Goal: Task Accomplishment & Management: Complete application form

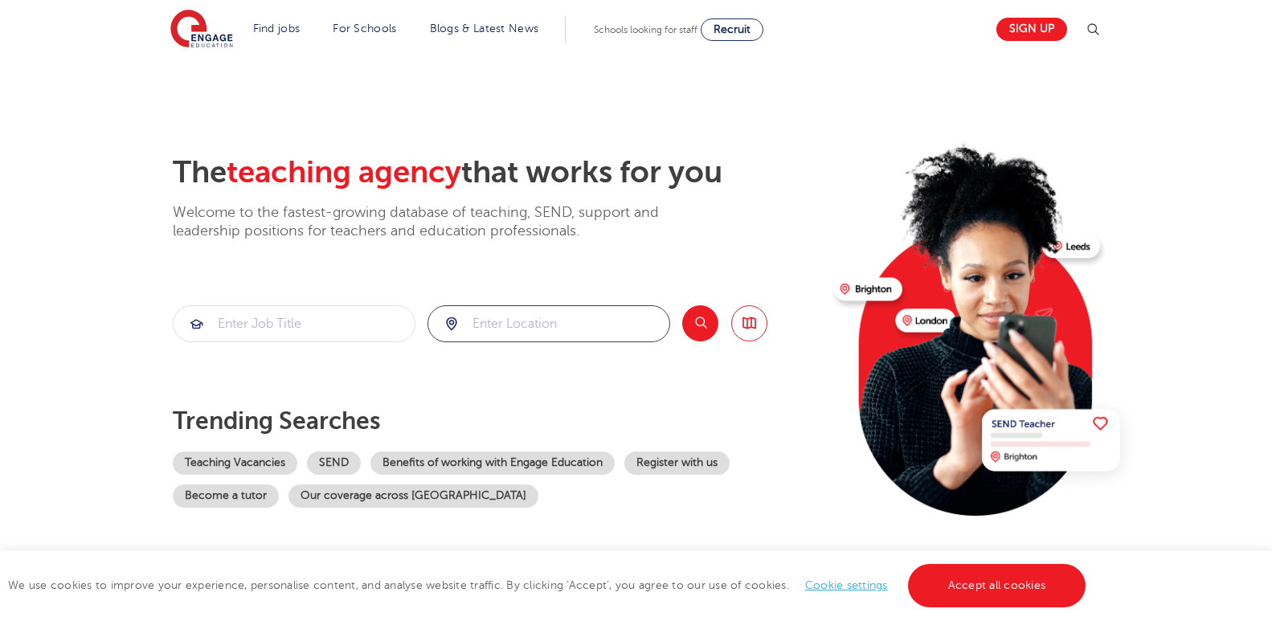
click at [588, 329] on input "search" at bounding box center [548, 323] width 241 height 35
drag, startPoint x: 471, startPoint y: 375, endPoint x: 320, endPoint y: 345, distance: 154.1
click at [470, 375] on li "London" at bounding box center [549, 371] width 230 height 32
type input "London"
click at [294, 333] on input "search" at bounding box center [294, 323] width 241 height 35
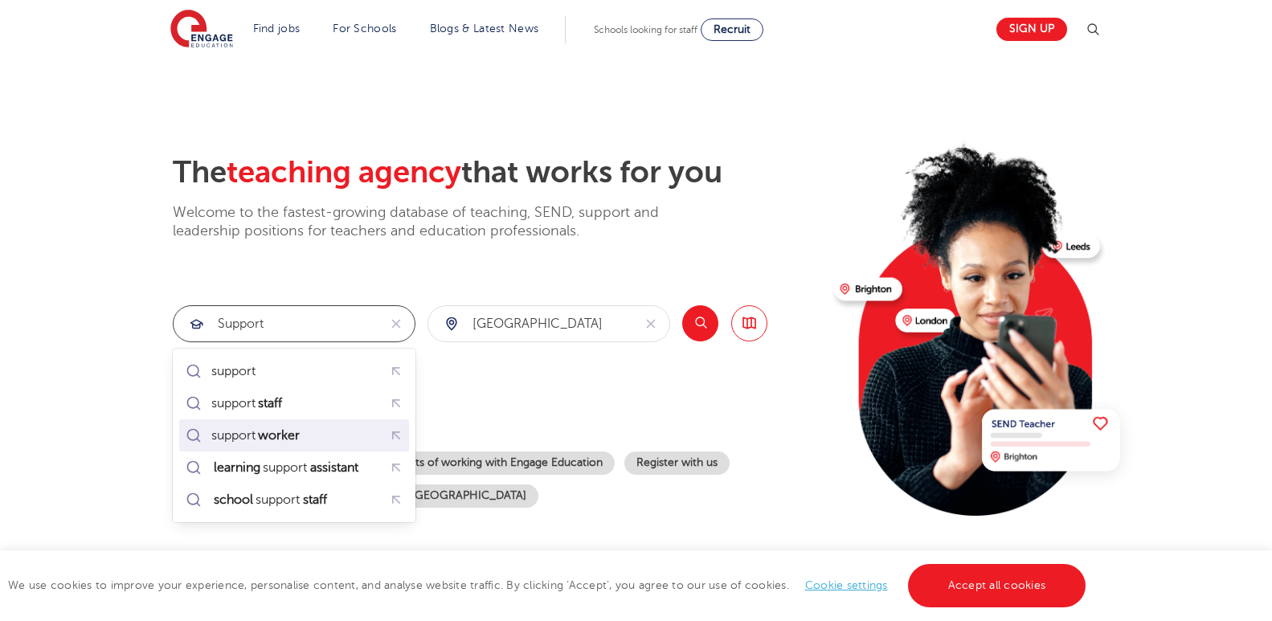
click at [285, 435] on mark "worker" at bounding box center [278, 435] width 47 height 19
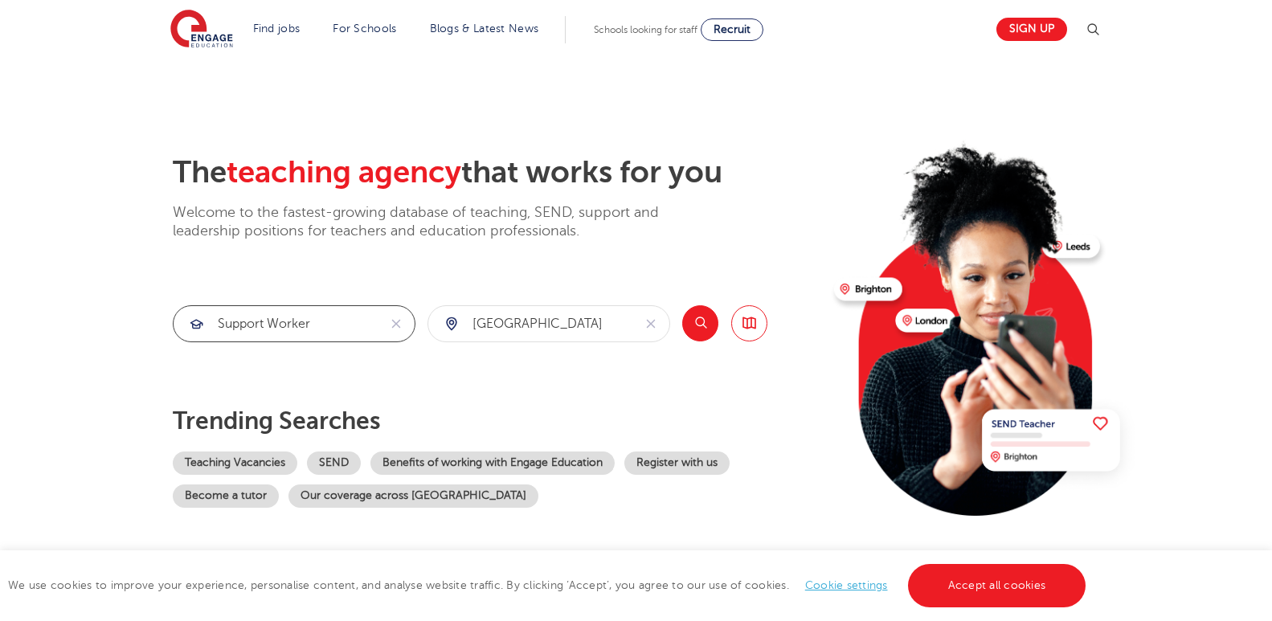
type input "support worker"
click at [706, 321] on button "Search" at bounding box center [700, 323] width 36 height 36
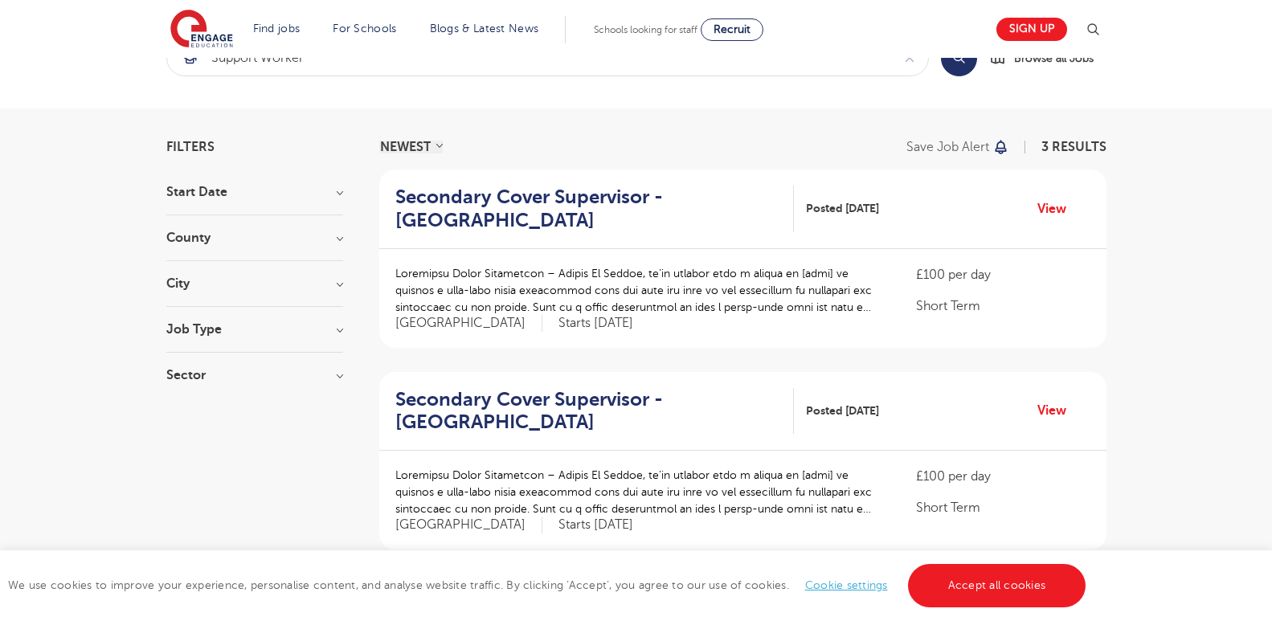
scroll to position [94, 0]
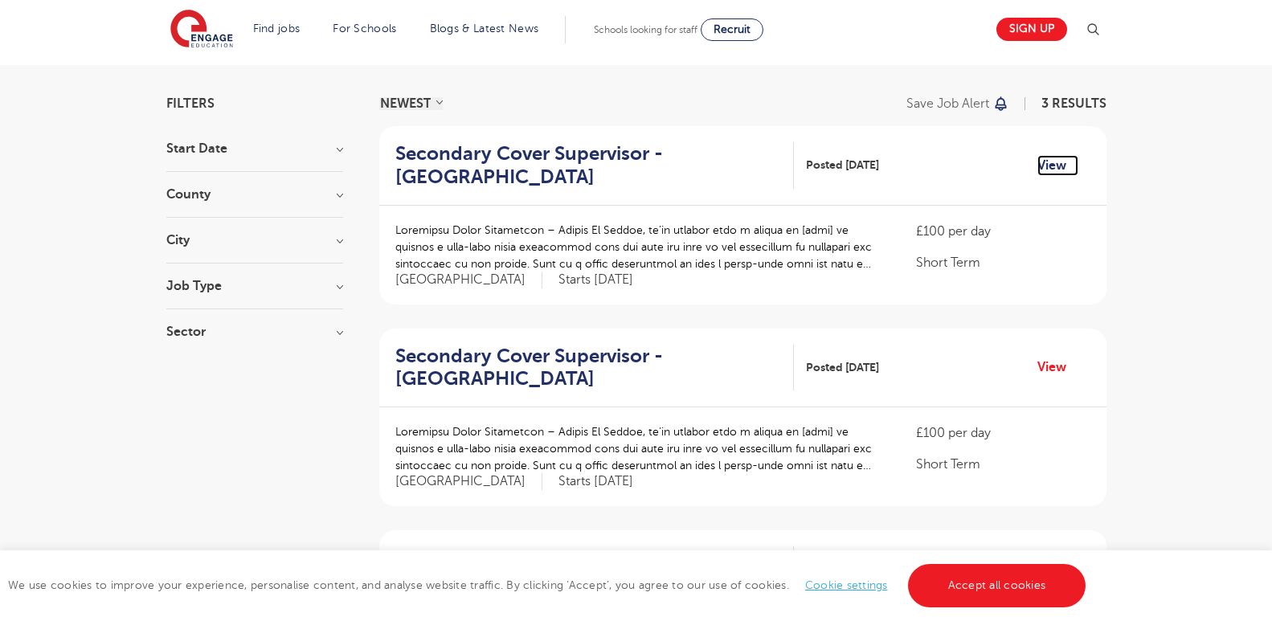
click at [1047, 165] on link "View" at bounding box center [1057, 165] width 41 height 21
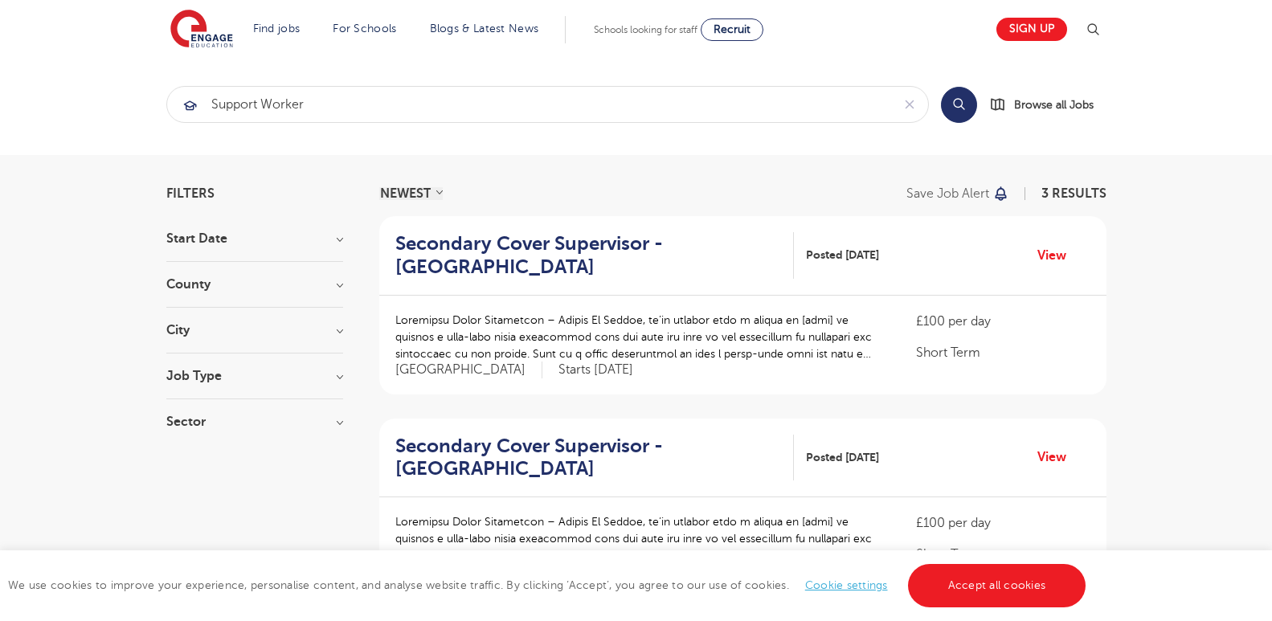
scroll to position [0, 0]
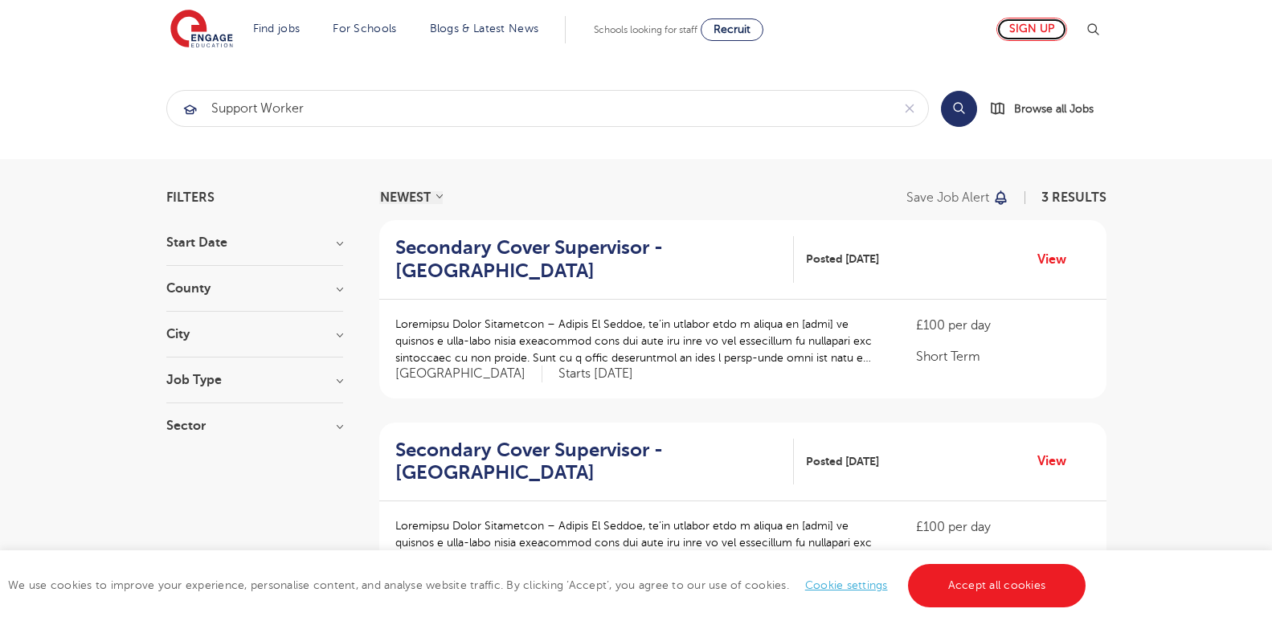
click at [1029, 23] on link "Sign up" at bounding box center [1031, 29] width 71 height 23
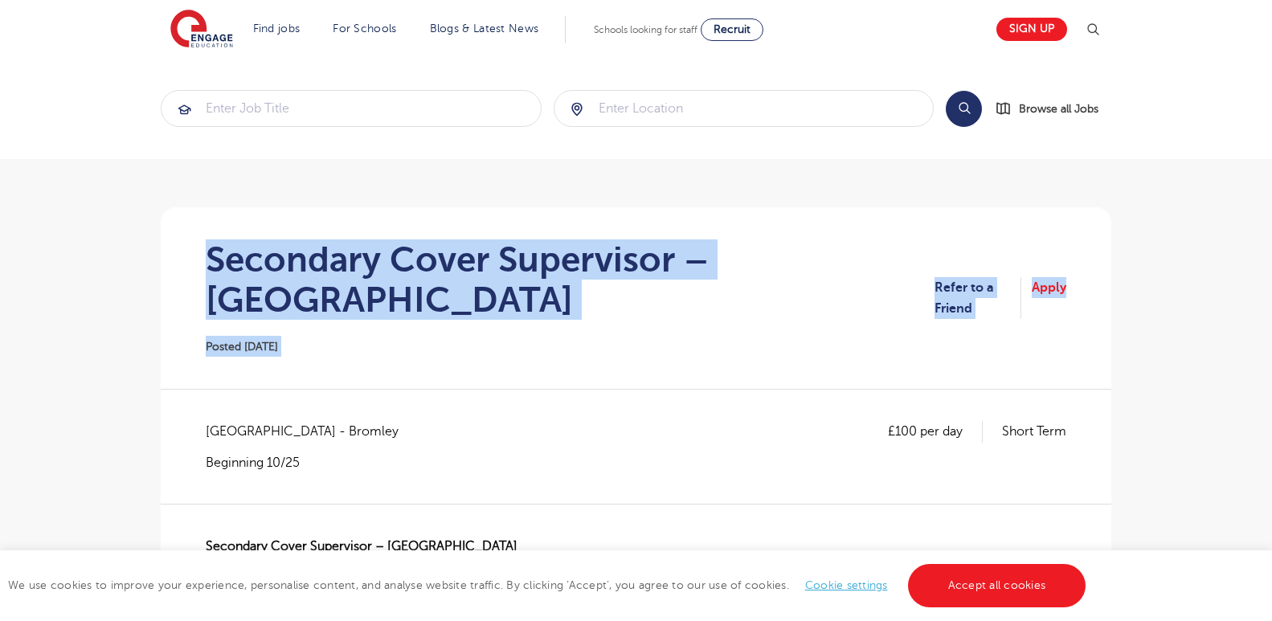
drag, startPoint x: 1269, startPoint y: 156, endPoint x: 1271, endPoint y: 196, distance: 40.2
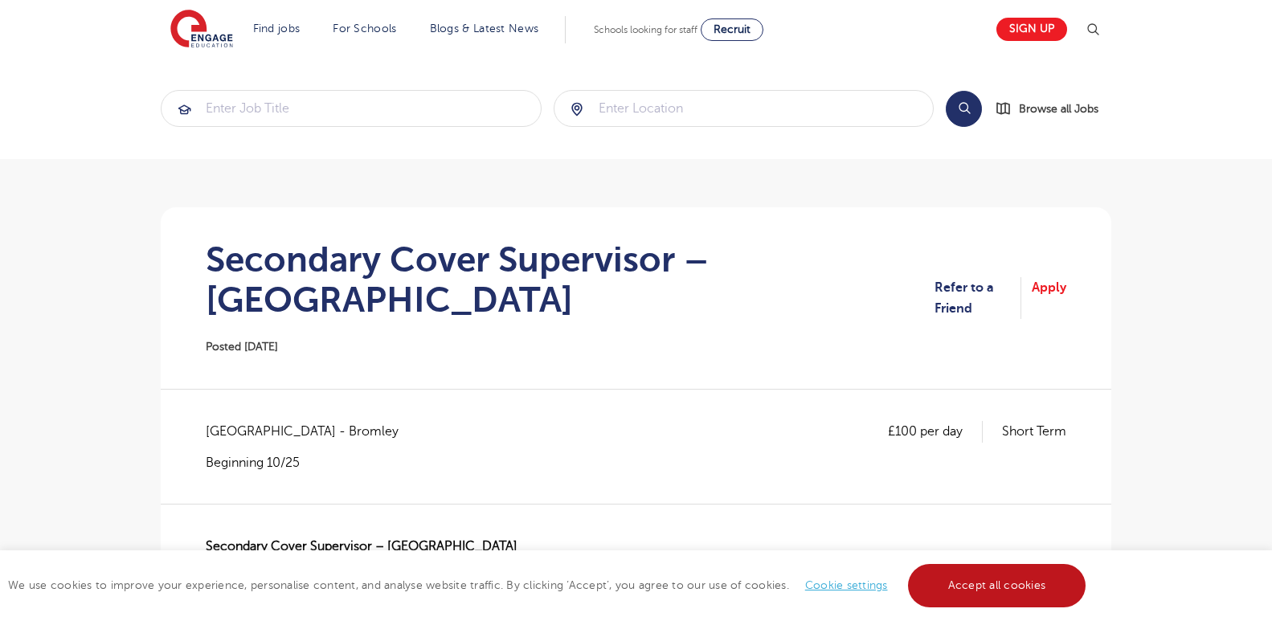
click at [1024, 587] on link "Accept all cookies" at bounding box center [997, 585] width 178 height 43
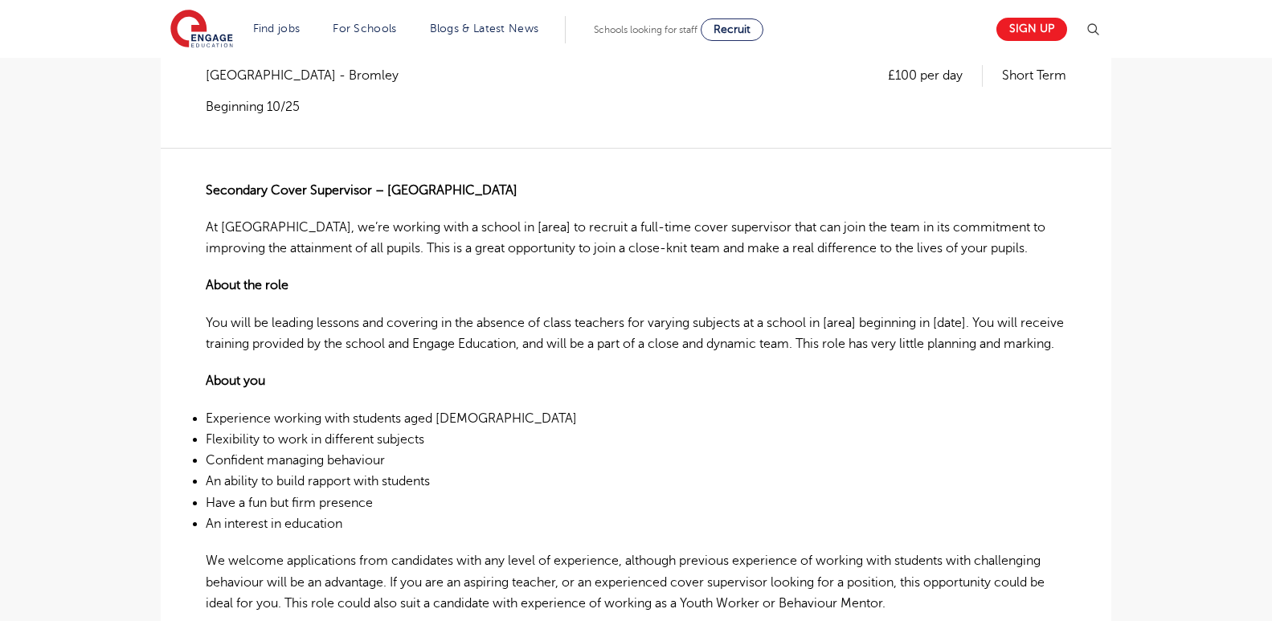
scroll to position [350, 0]
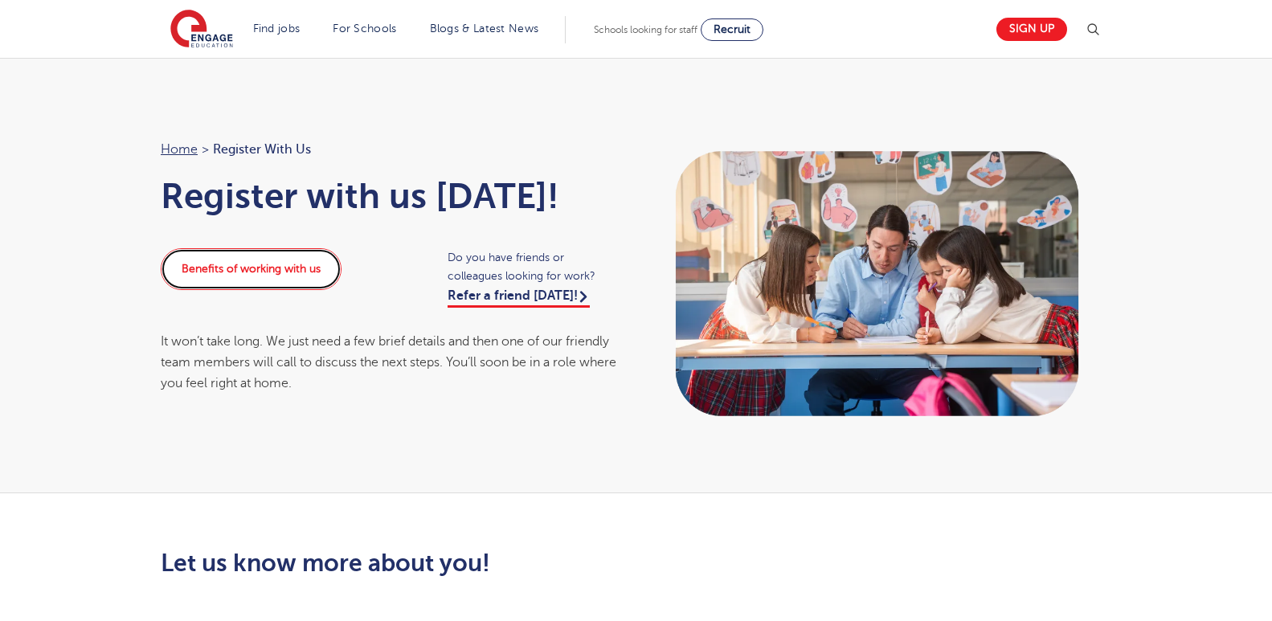
click at [278, 265] on link "Benefits of working with us" at bounding box center [251, 269] width 181 height 42
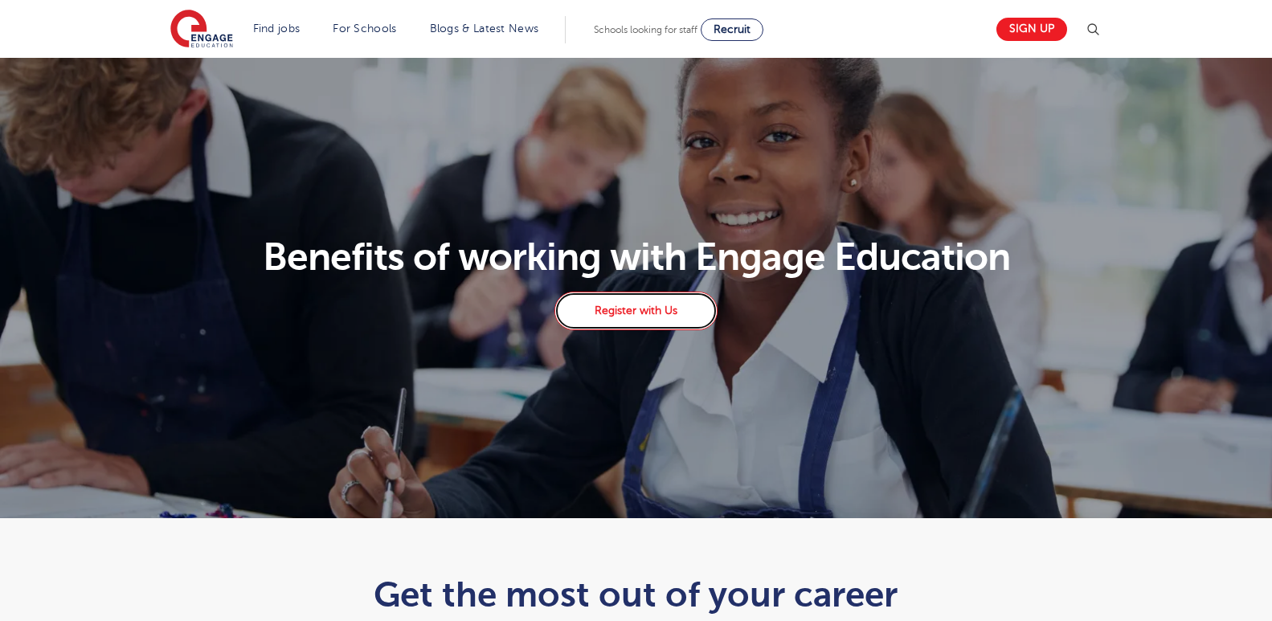
click at [660, 307] on link "Register with Us" at bounding box center [635, 311] width 162 height 39
